Goal: Task Accomplishment & Management: Use online tool/utility

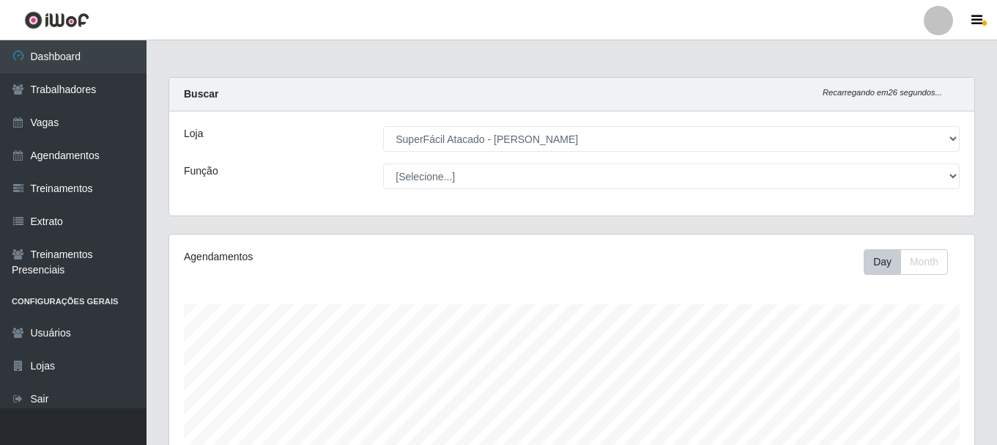
select select "399"
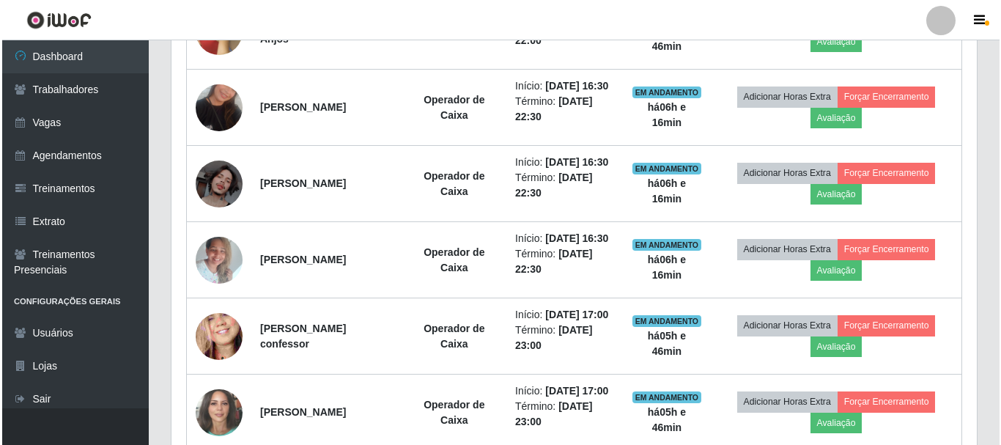
scroll to position [506, 0]
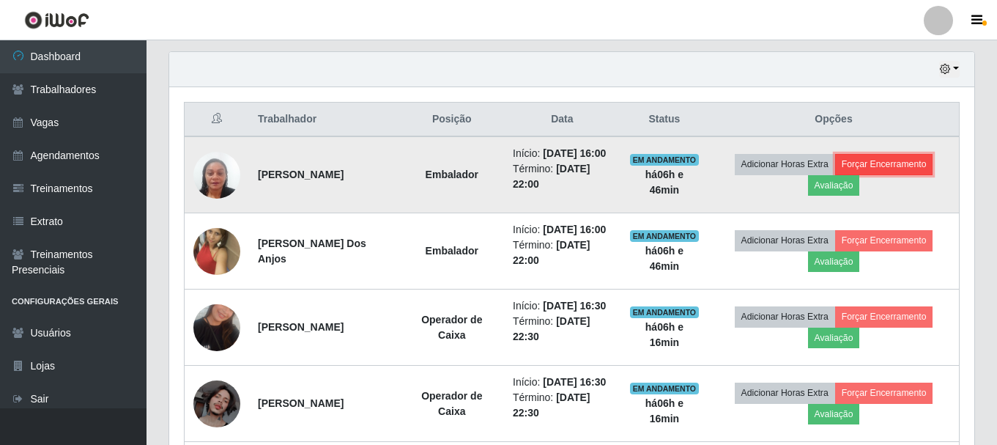
click at [910, 169] on button "Forçar Encerramento" at bounding box center [884, 164] width 98 height 21
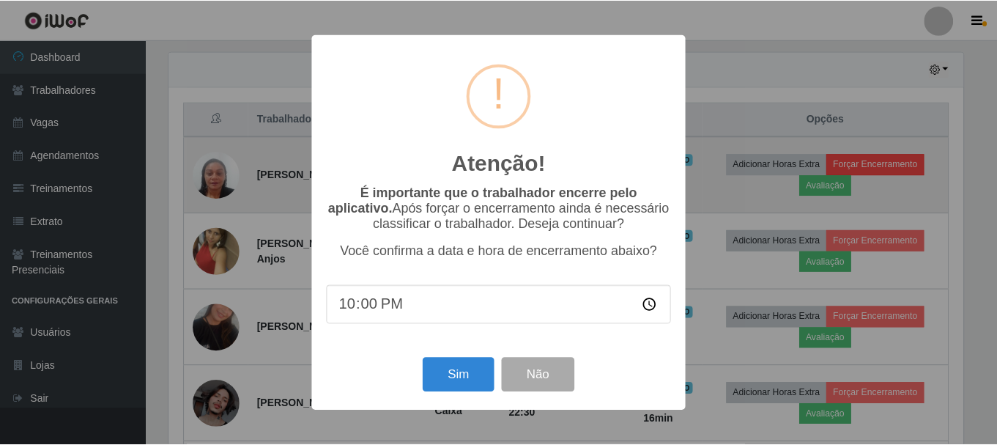
scroll to position [304, 798]
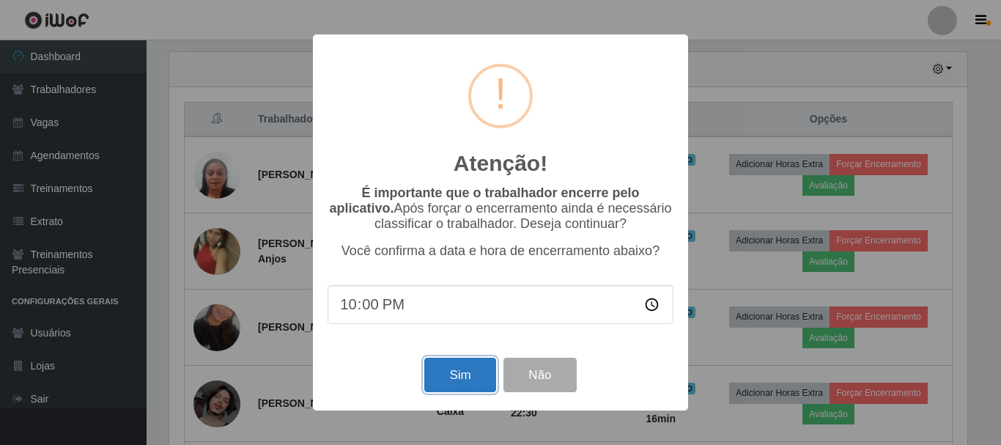
click at [482, 378] on button "Sim" at bounding box center [459, 375] width 71 height 34
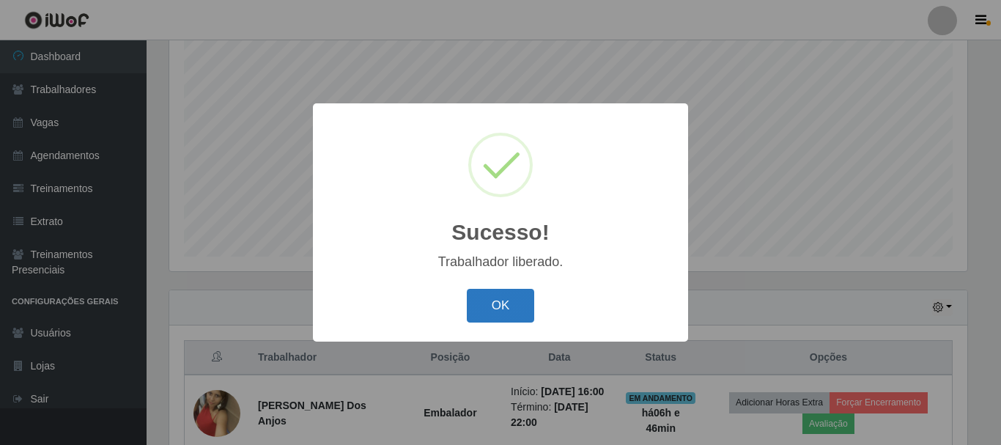
click at [482, 306] on button "OK" at bounding box center [501, 306] width 68 height 34
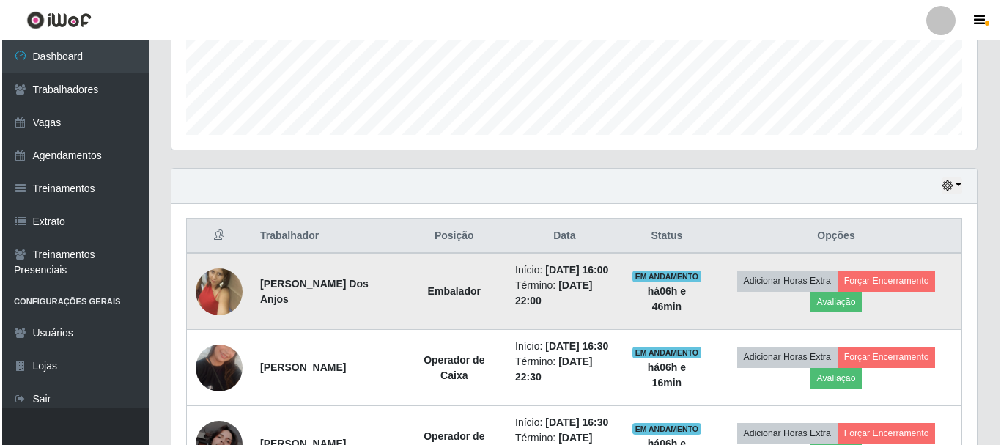
scroll to position [414, 0]
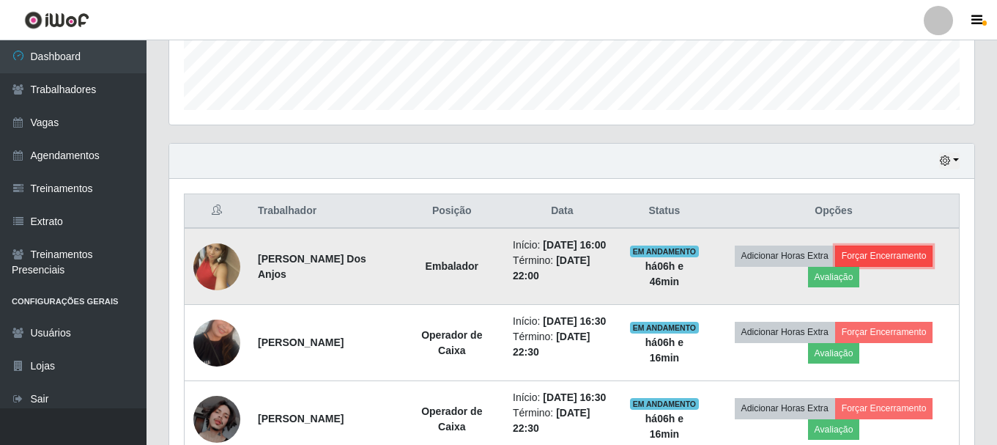
click at [895, 266] on button "Forçar Encerramento" at bounding box center [884, 255] width 98 height 21
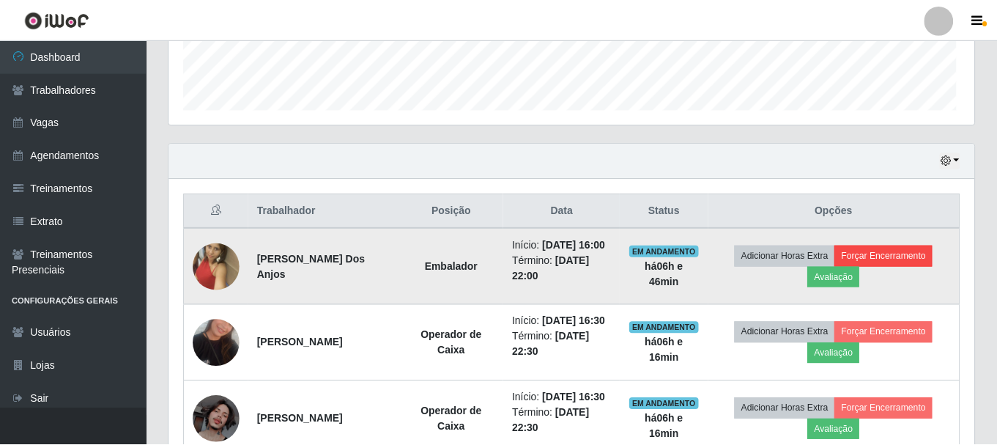
scroll to position [304, 798]
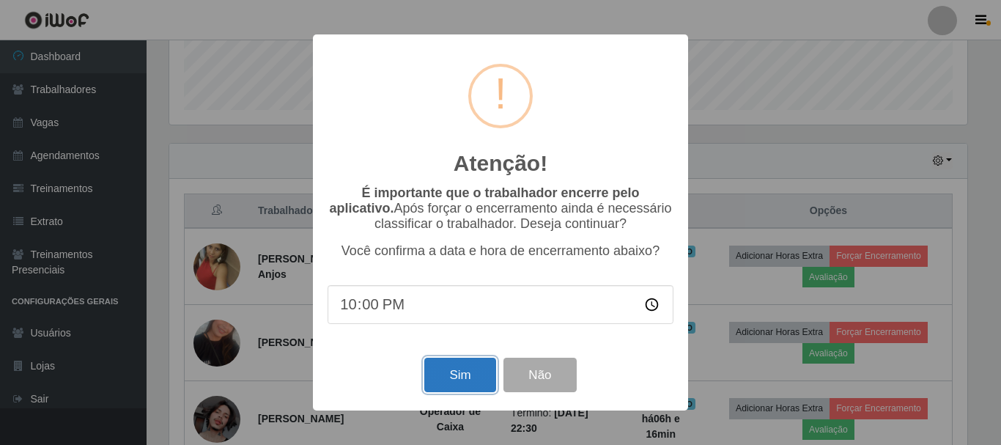
click at [494, 377] on button "Sim" at bounding box center [459, 375] width 71 height 34
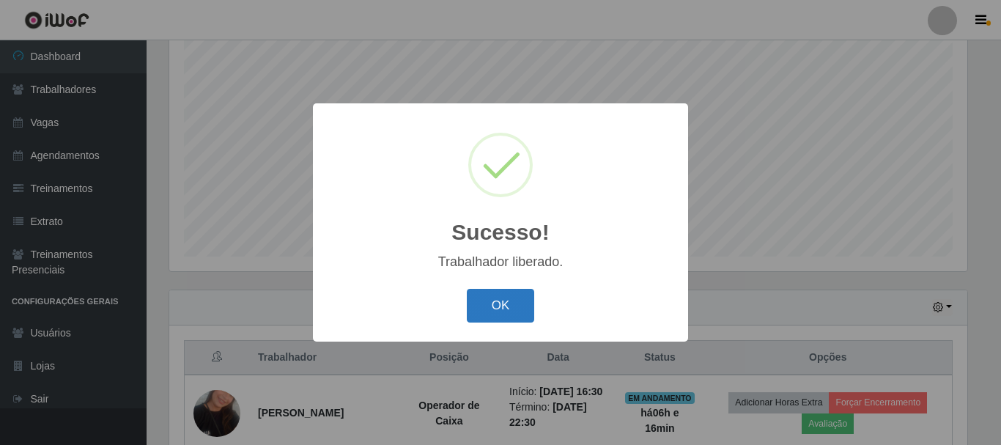
click at [490, 303] on button "OK" at bounding box center [501, 306] width 68 height 34
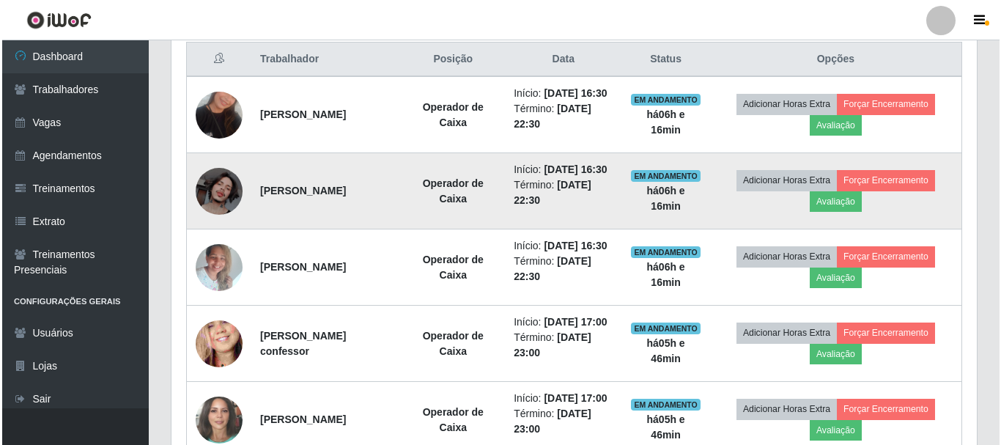
scroll to position [487, 0]
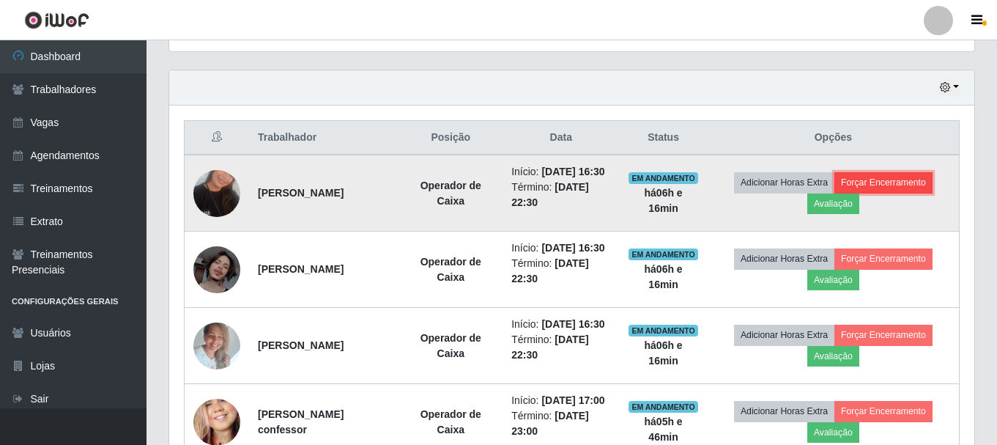
click at [914, 180] on button "Forçar Encerramento" at bounding box center [884, 182] width 98 height 21
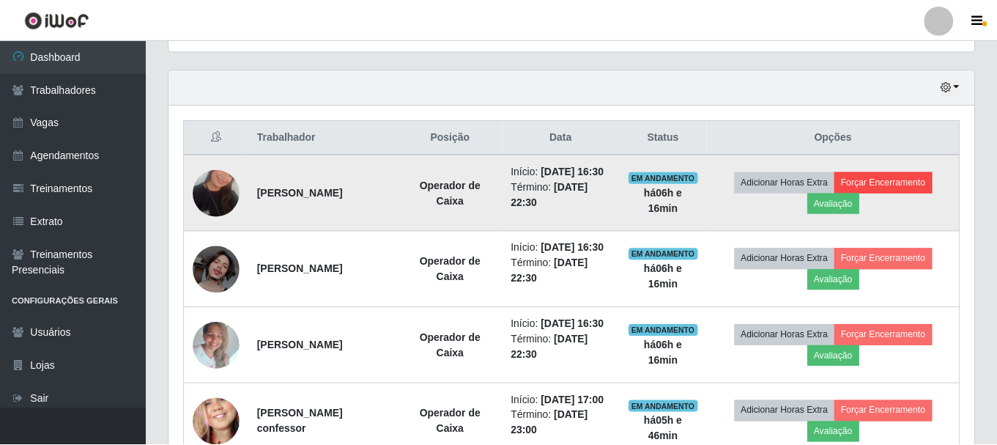
scroll to position [304, 798]
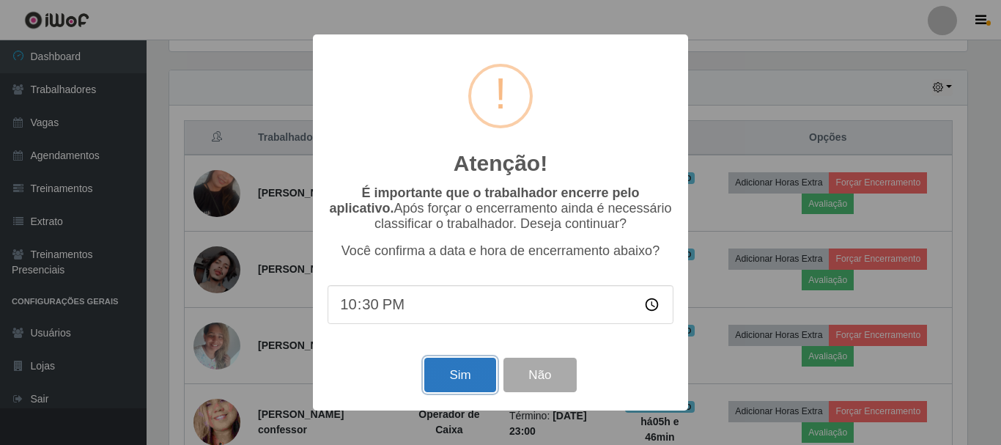
click at [453, 374] on button "Sim" at bounding box center [459, 375] width 71 height 34
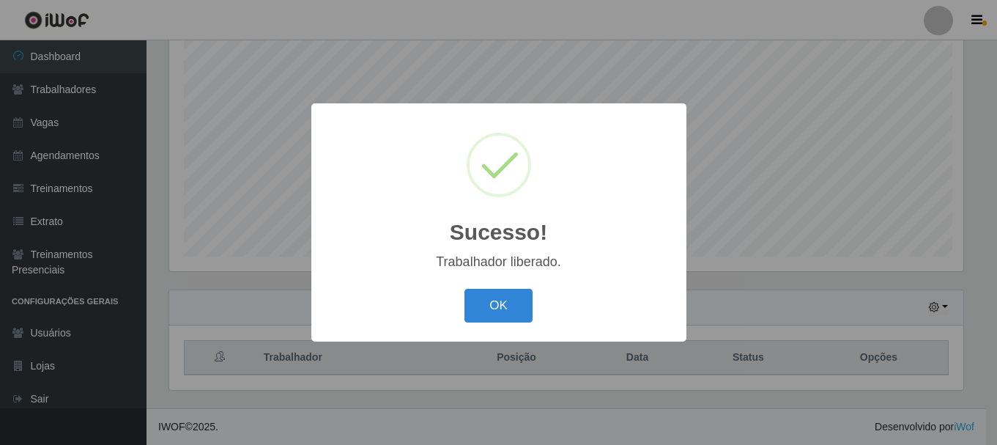
scroll to position [0, 0]
click at [496, 312] on button "OK" at bounding box center [501, 306] width 68 height 34
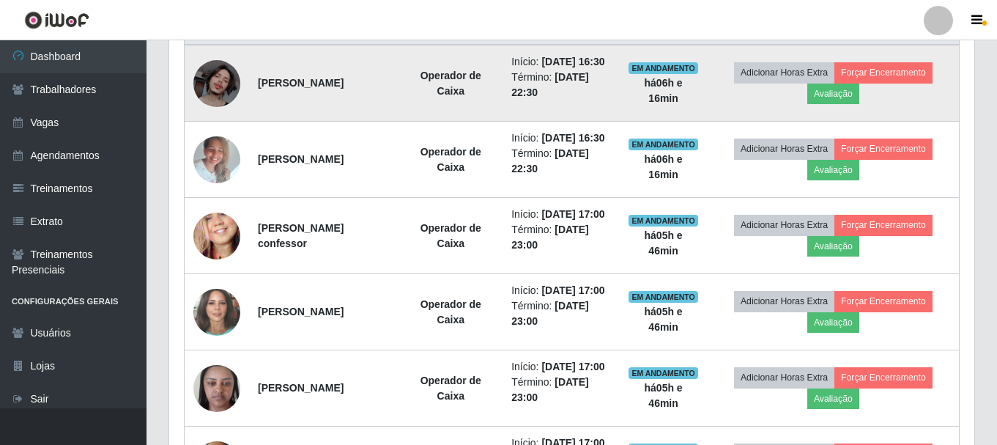
click at [924, 68] on td "Adicionar Horas Extra Forçar Encerramento Avaliação" at bounding box center [834, 83] width 252 height 77
click at [919, 75] on button "Forçar Encerramento" at bounding box center [884, 72] width 98 height 21
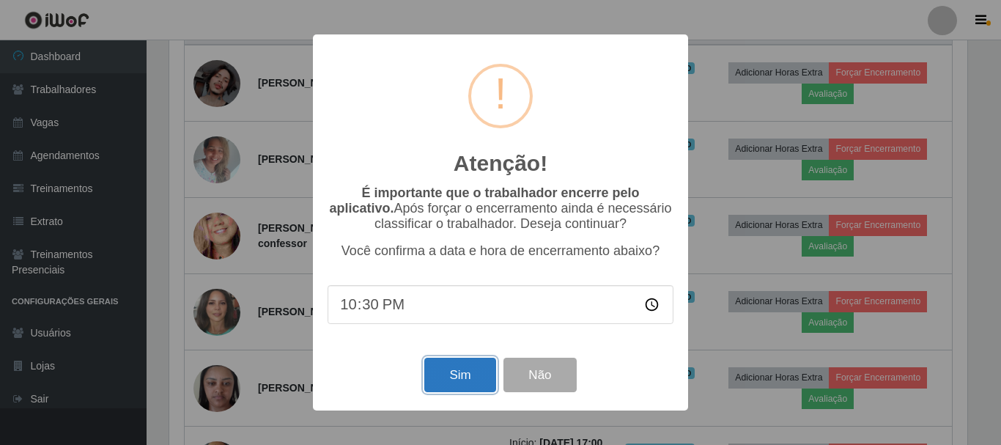
click at [475, 369] on button "Sim" at bounding box center [459, 375] width 71 height 34
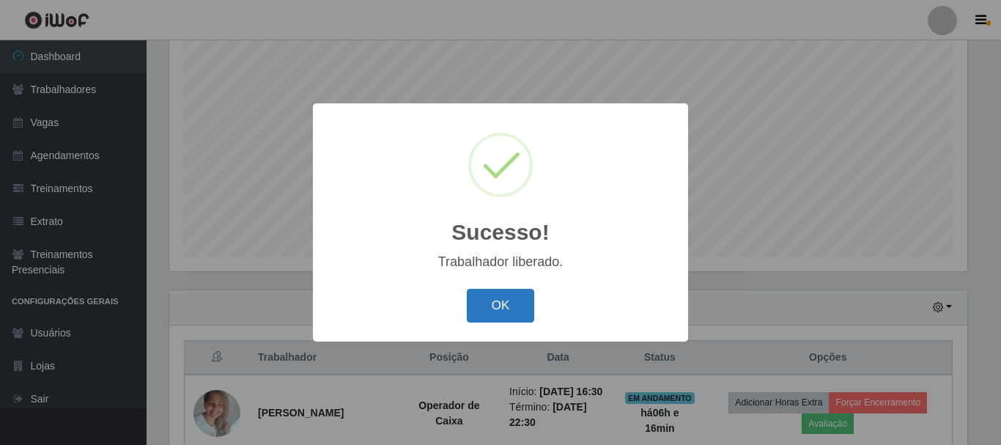
click at [495, 303] on button "OK" at bounding box center [501, 306] width 68 height 34
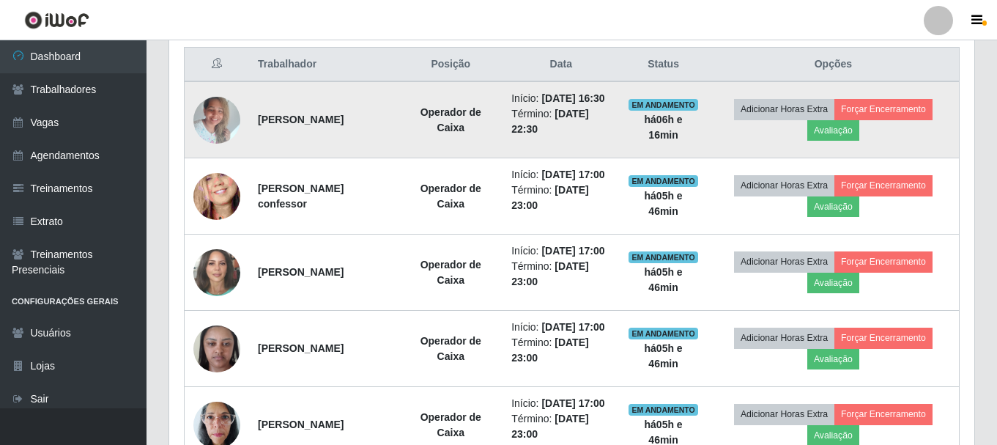
click at [914, 106] on td "Adicionar Horas Extra Forçar Encerramento Avaliação" at bounding box center [834, 119] width 252 height 77
click at [911, 118] on button "Forçar Encerramento" at bounding box center [884, 109] width 98 height 21
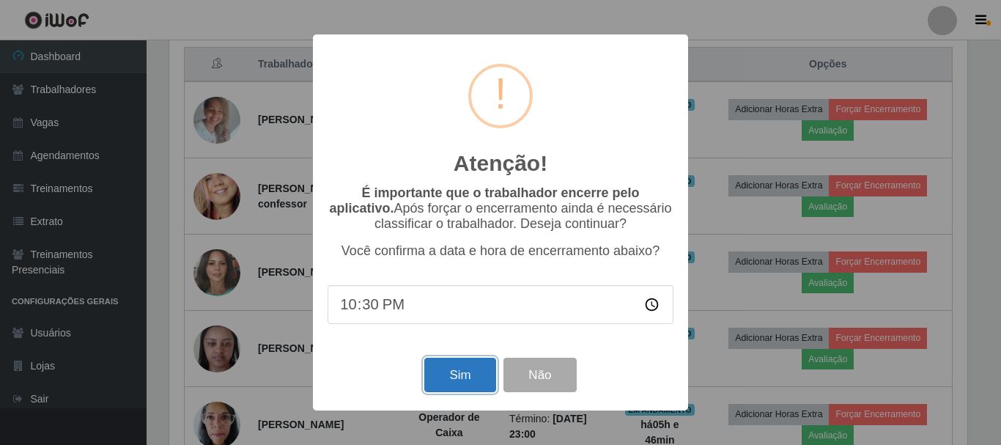
click at [451, 391] on button "Sim" at bounding box center [459, 375] width 71 height 34
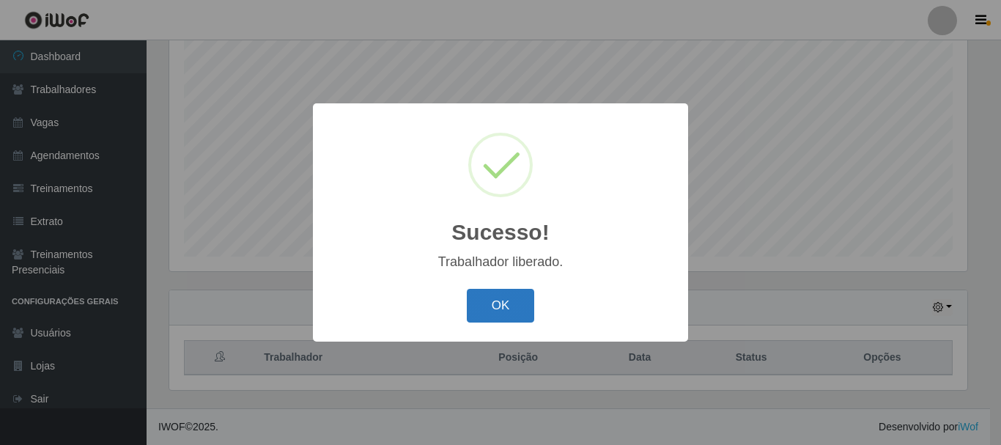
click at [508, 311] on button "OK" at bounding box center [501, 306] width 68 height 34
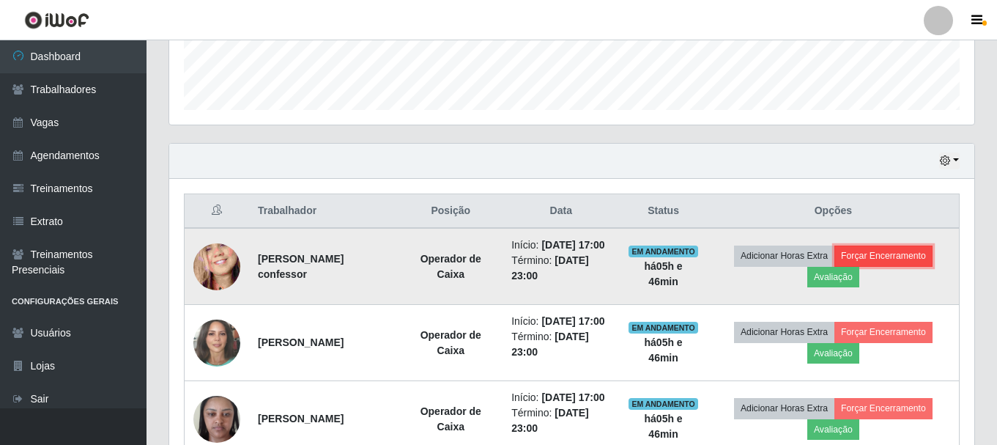
click at [919, 255] on button "Forçar Encerramento" at bounding box center [884, 255] width 98 height 21
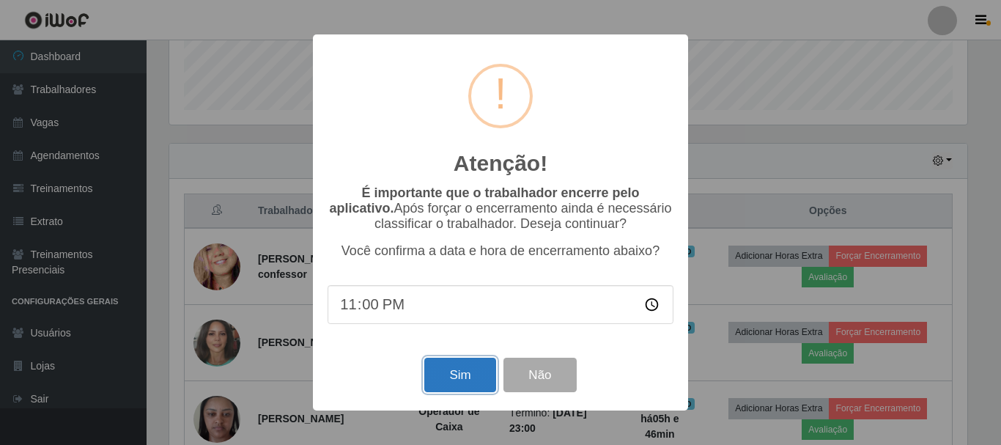
click at [473, 374] on button "Sim" at bounding box center [459, 375] width 71 height 34
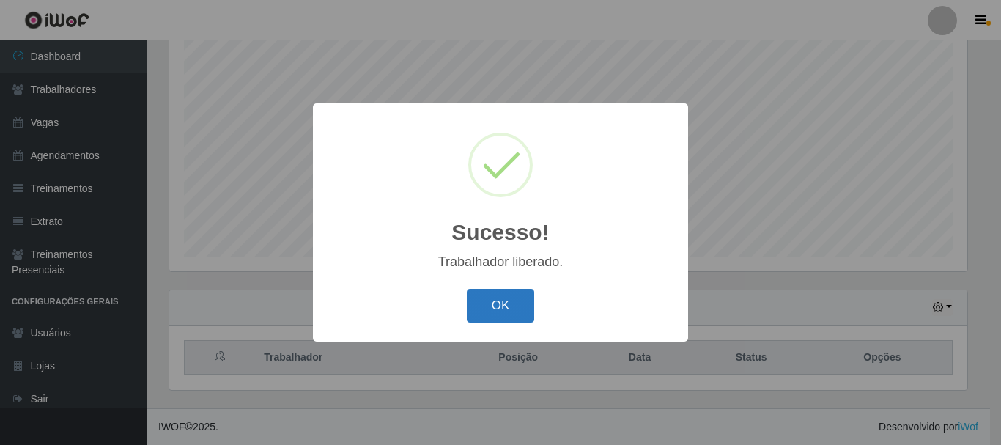
click at [507, 323] on button "OK" at bounding box center [501, 306] width 68 height 34
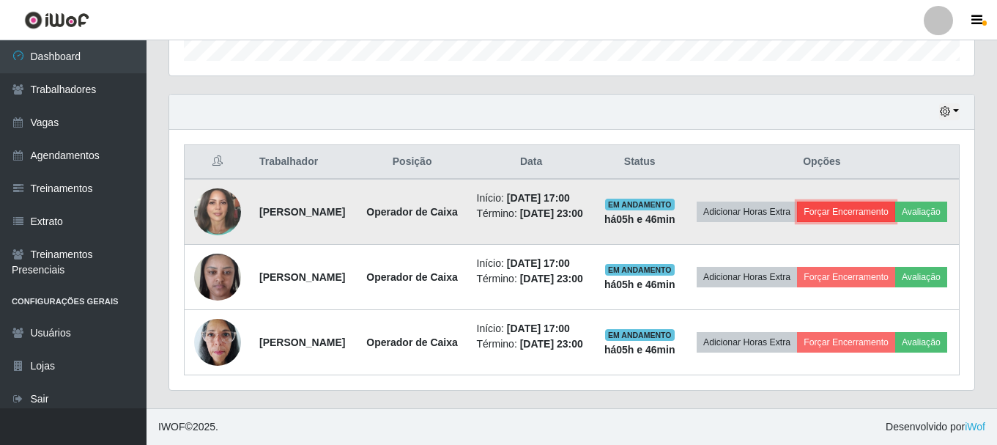
click at [895, 202] on button "Forçar Encerramento" at bounding box center [846, 212] width 98 height 21
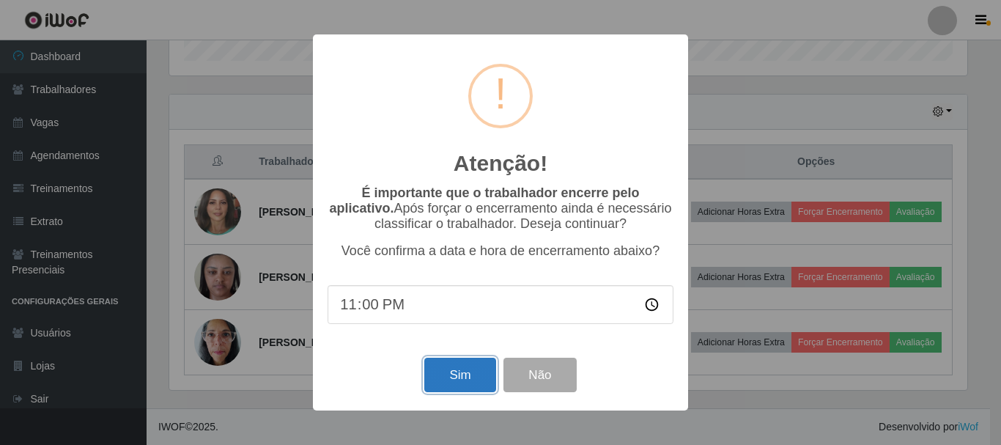
click at [466, 374] on button "Sim" at bounding box center [459, 375] width 71 height 34
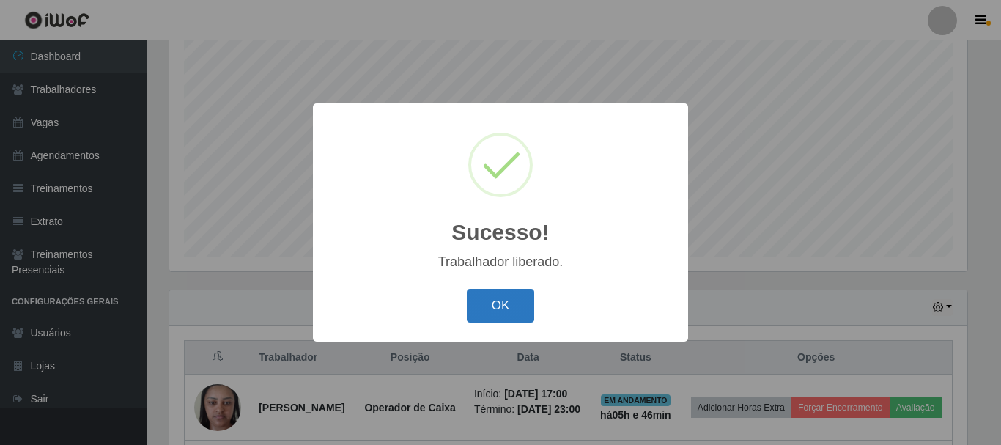
click at [494, 309] on button "OK" at bounding box center [501, 306] width 68 height 34
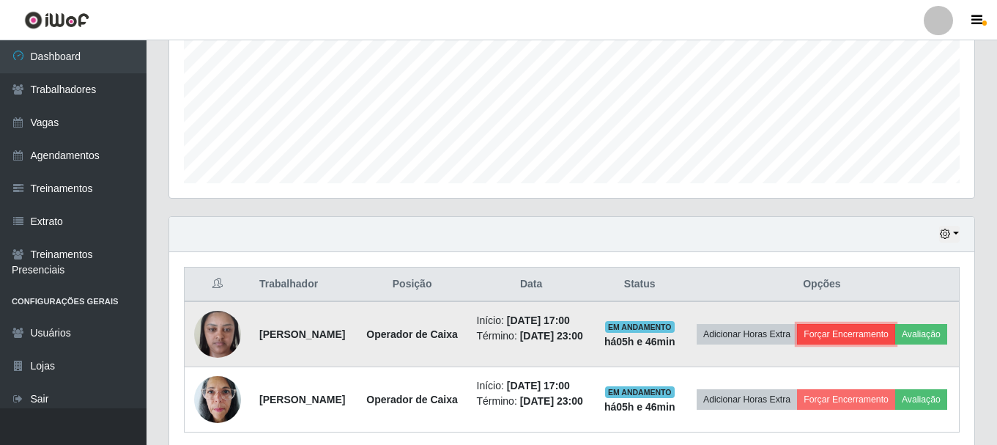
click at [895, 338] on button "Forçar Encerramento" at bounding box center [846, 334] width 98 height 21
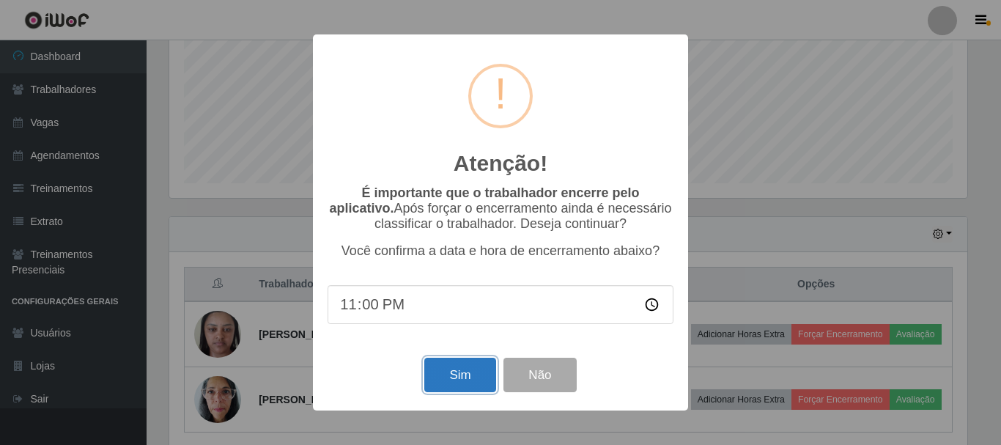
click at [440, 379] on button "Sim" at bounding box center [459, 375] width 71 height 34
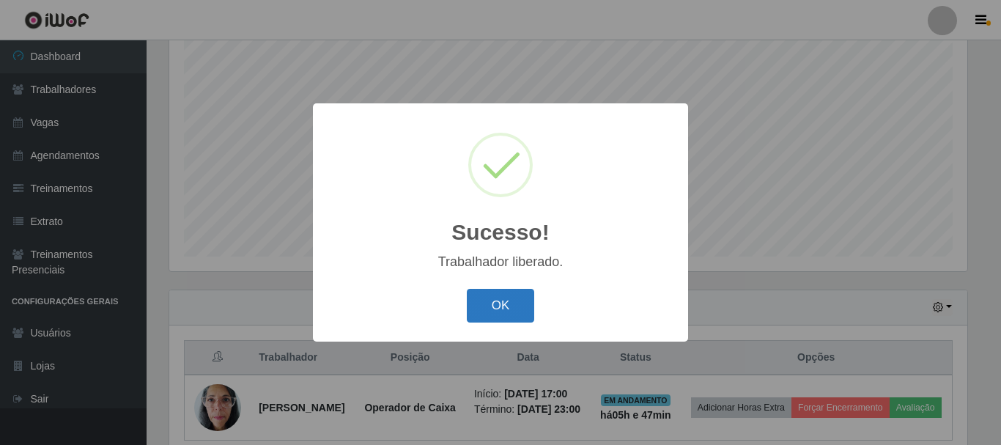
click at [520, 292] on button "OK" at bounding box center [501, 306] width 68 height 34
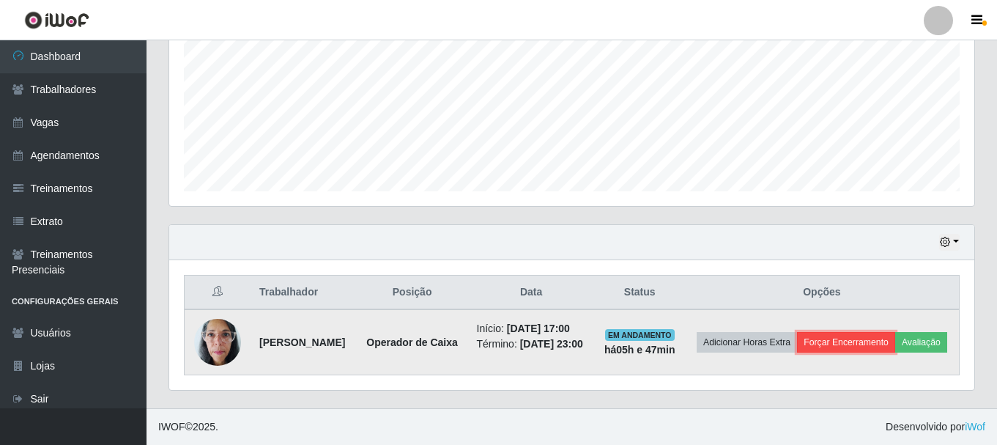
click at [877, 332] on button "Forçar Encerramento" at bounding box center [846, 342] width 98 height 21
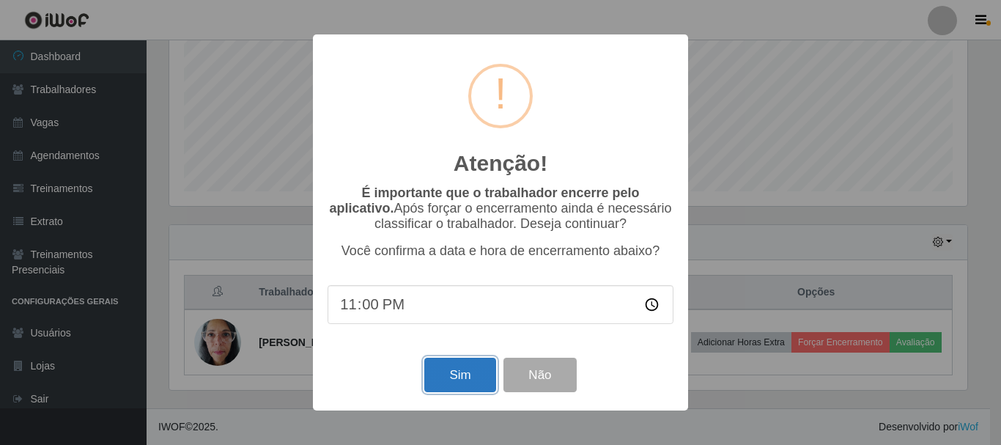
click at [446, 374] on button "Sim" at bounding box center [459, 375] width 71 height 34
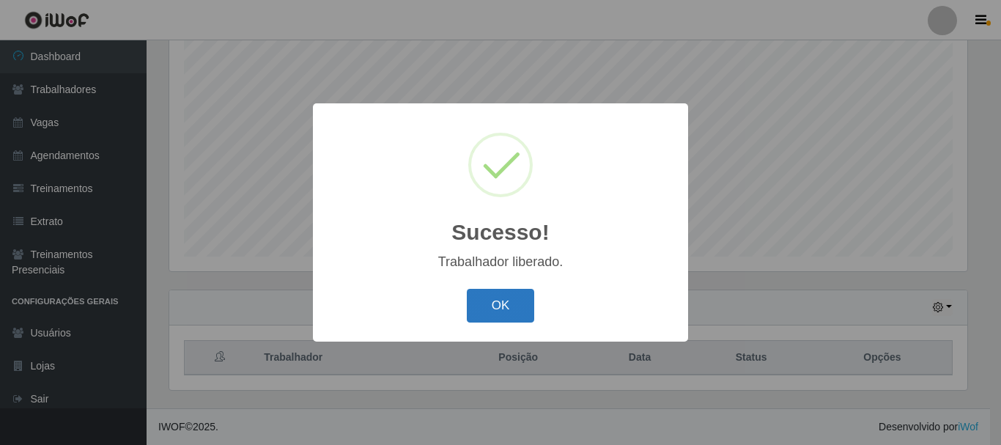
click at [507, 298] on button "OK" at bounding box center [501, 306] width 68 height 34
